Goal: Task Accomplishment & Management: Use online tool/utility

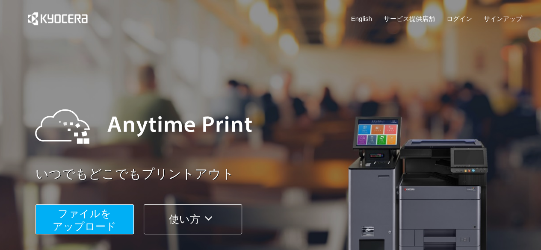
click at [94, 219] on span "ファイルを ​​アップロード" at bounding box center [85, 220] width 64 height 24
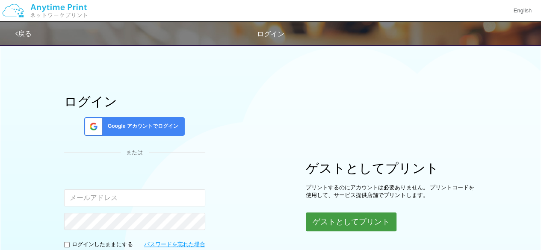
click at [336, 214] on button "ゲストとしてプリント" at bounding box center [351, 221] width 91 height 19
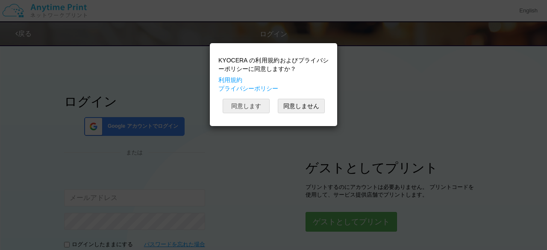
click at [258, 108] on button "同意します" at bounding box center [246, 106] width 47 height 15
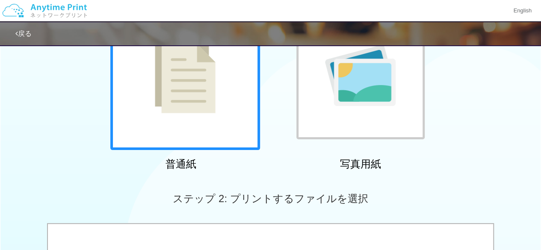
scroll to position [102, 0]
click at [211, 107] on img at bounding box center [185, 75] width 61 height 76
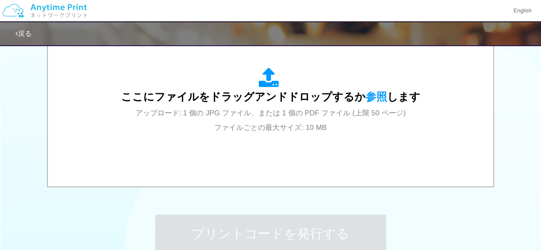
scroll to position [310, 0]
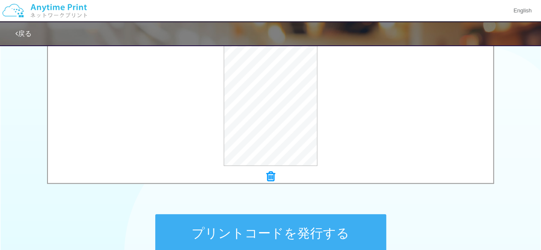
click at [265, 229] on button "プリントコードを発行する" at bounding box center [270, 233] width 231 height 38
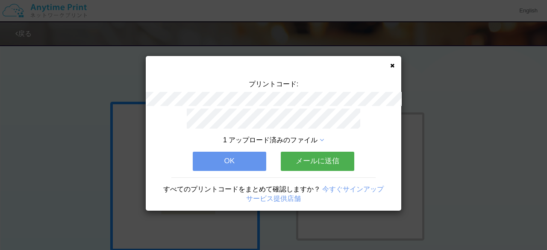
click at [325, 152] on button "メールに送信" at bounding box center [318, 161] width 74 height 19
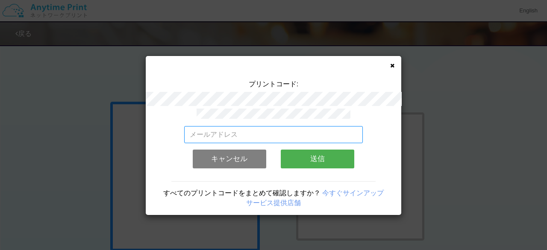
click at [295, 130] on input "email" at bounding box center [273, 134] width 179 height 17
type input "[EMAIL_ADDRESS][DOMAIN_NAME]"
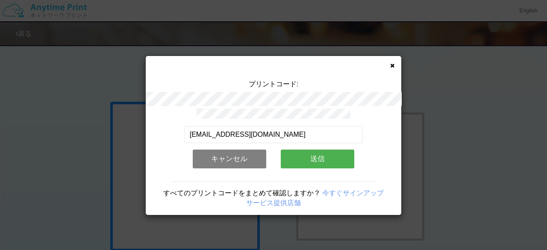
click at [339, 164] on button "送信" at bounding box center [318, 159] width 74 height 19
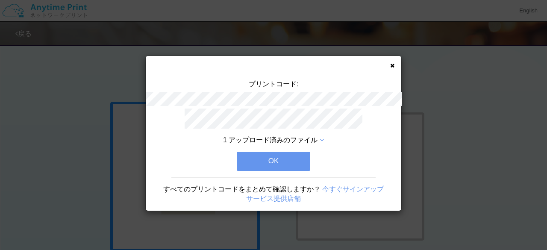
click at [287, 158] on button "OK" at bounding box center [274, 161] width 74 height 19
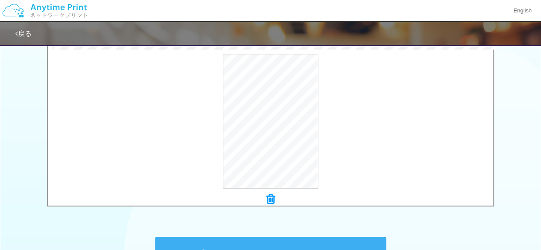
scroll to position [400, 0]
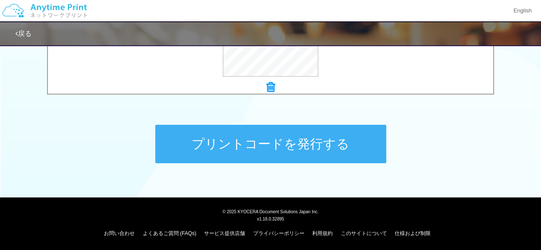
click at [259, 148] on button "プリントコードを発行する" at bounding box center [270, 144] width 231 height 38
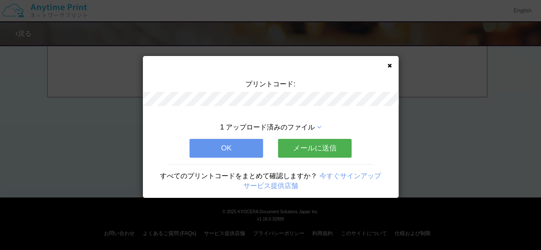
scroll to position [0, 0]
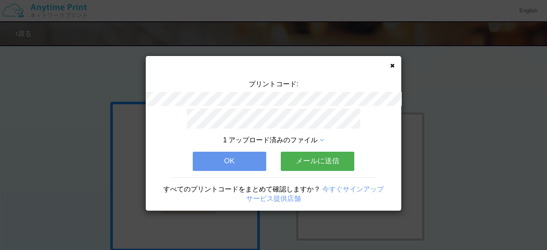
click at [306, 152] on button "メールに送信" at bounding box center [318, 161] width 74 height 19
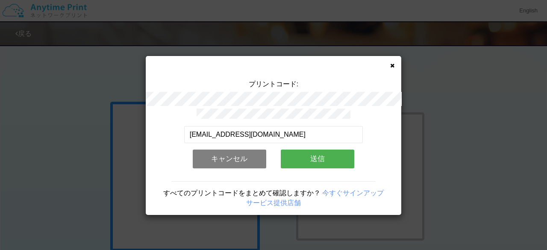
click at [334, 158] on button "送信" at bounding box center [318, 159] width 74 height 19
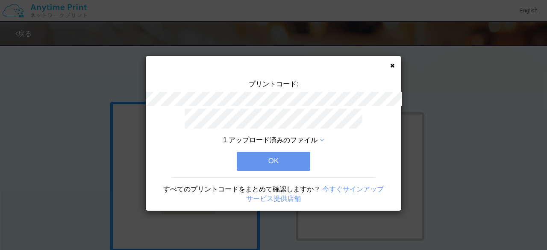
click at [296, 153] on button "OK" at bounding box center [274, 161] width 74 height 19
